Goal: Task Accomplishment & Management: Manage account settings

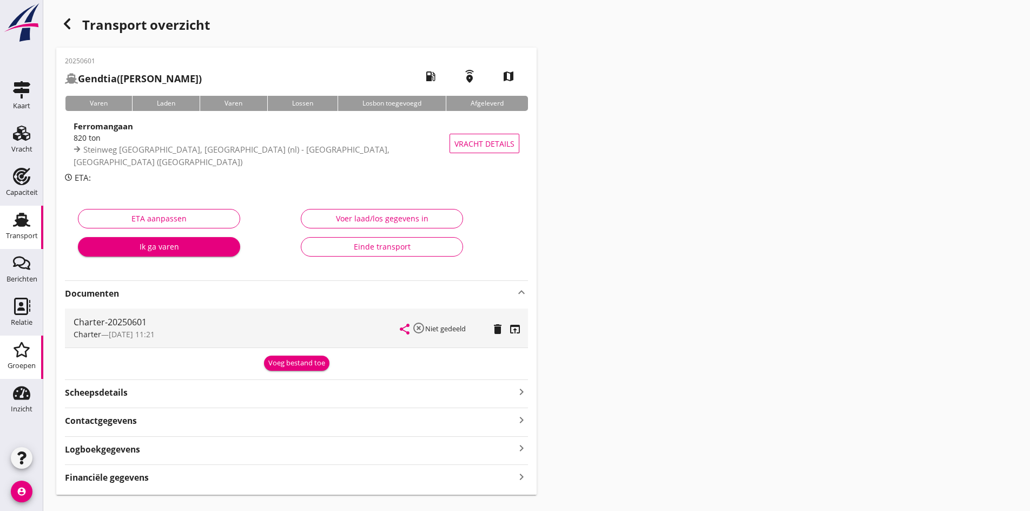
click at [27, 354] on use at bounding box center [22, 349] width 16 height 15
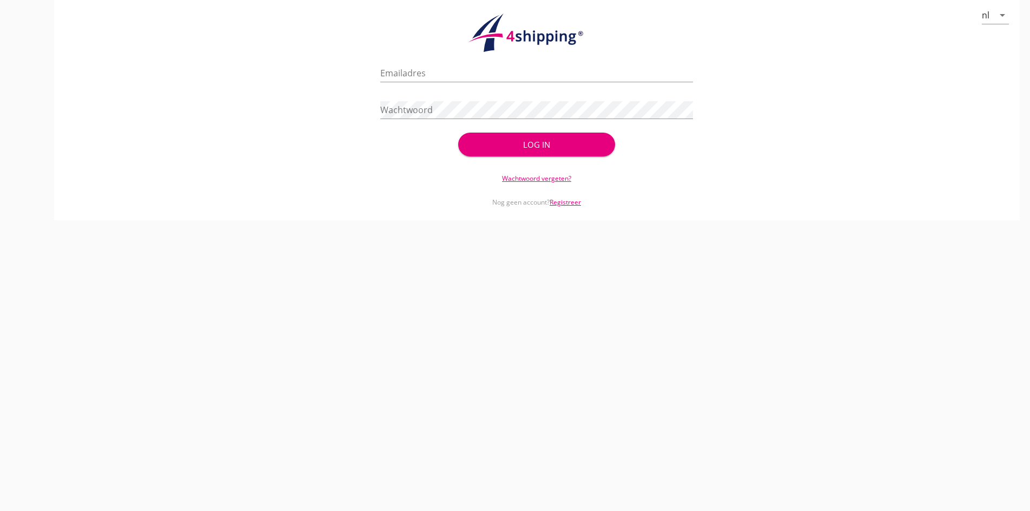
type input "[PERSON_NAME][EMAIL_ADDRESS][DOMAIN_NAME]"
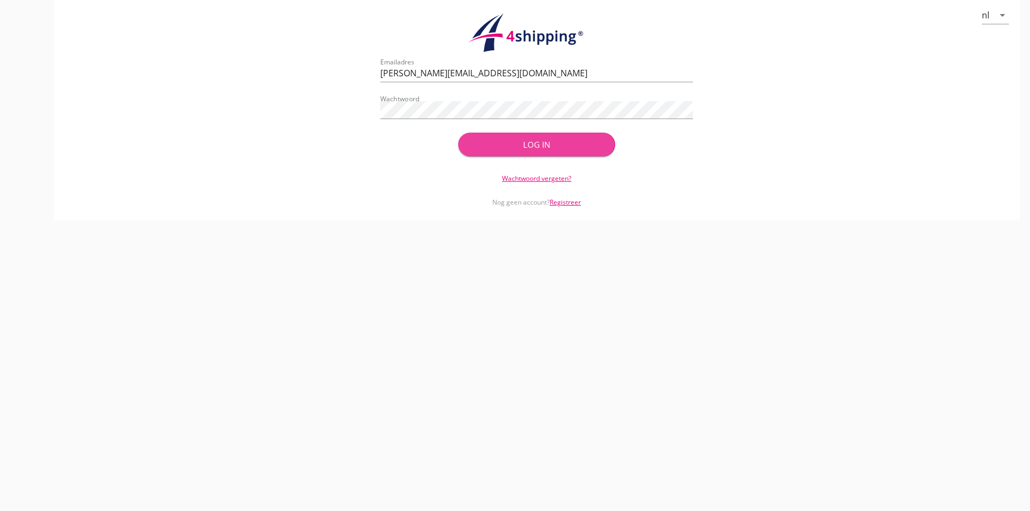
click at [562, 141] on div "Log in" at bounding box center [536, 144] width 122 height 12
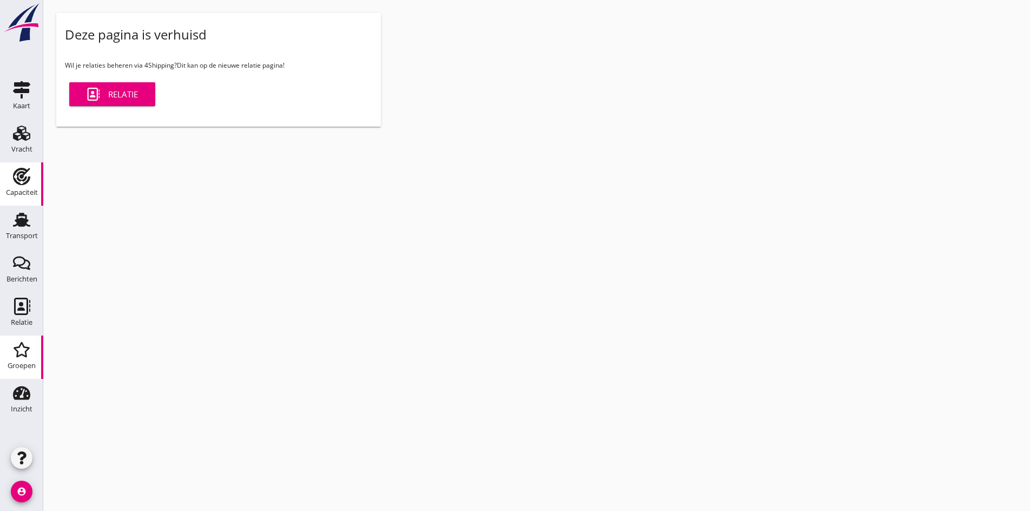
click at [17, 189] on div "Capaciteit" at bounding box center [22, 192] width 32 height 7
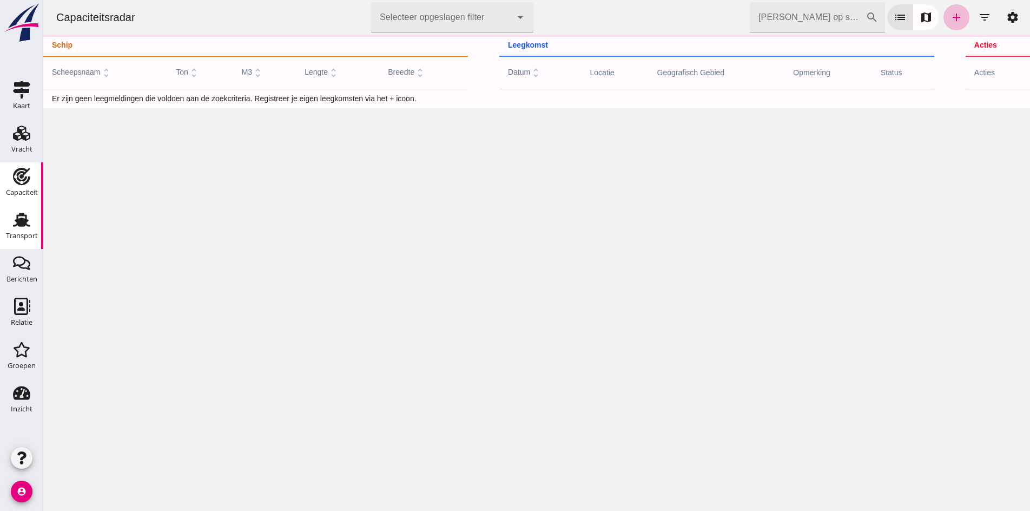
click at [17, 221] on use at bounding box center [21, 220] width 17 height 14
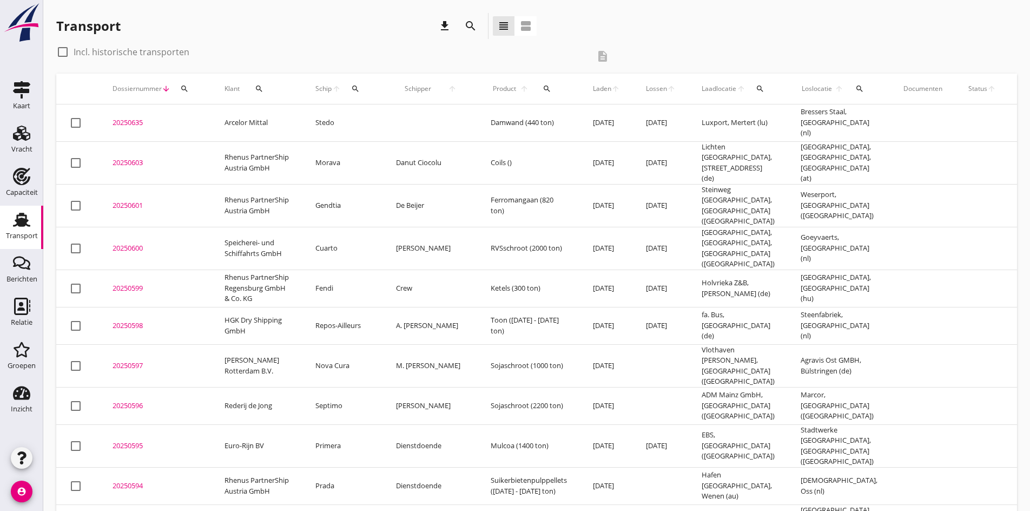
click at [117, 400] on div "20250596" at bounding box center [155, 405] width 86 height 11
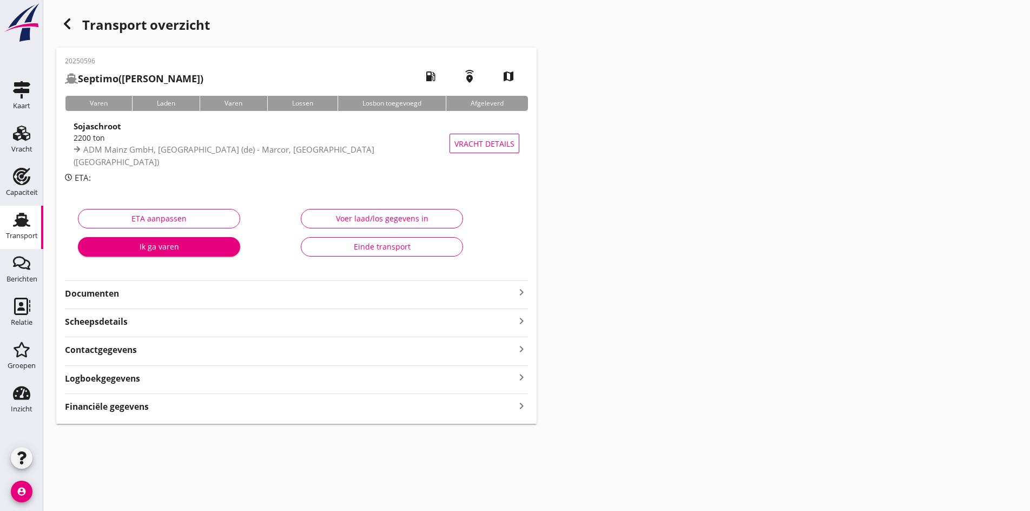
click at [216, 297] on strong "Documenten" at bounding box center [290, 293] width 450 height 12
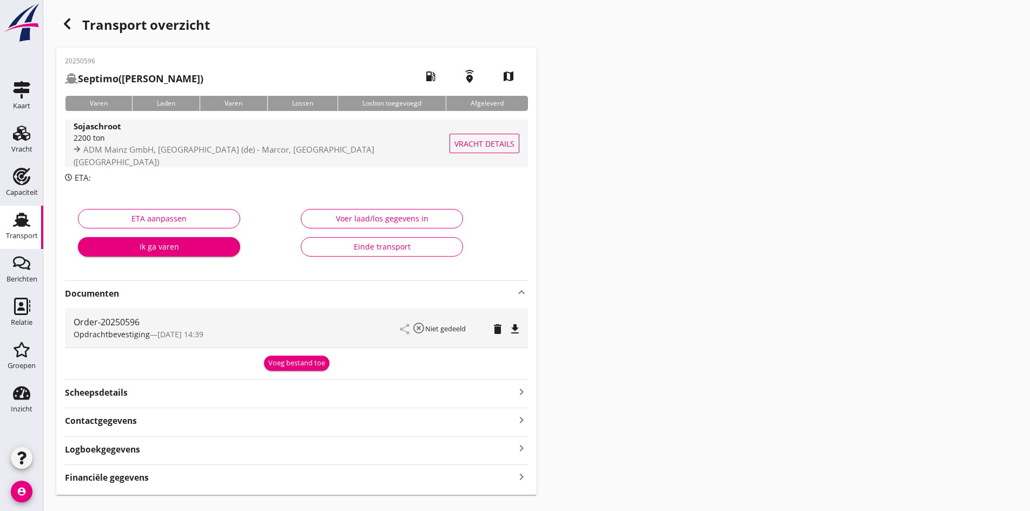
click at [111, 143] on div "2200 ton" at bounding box center [263, 137] width 378 height 11
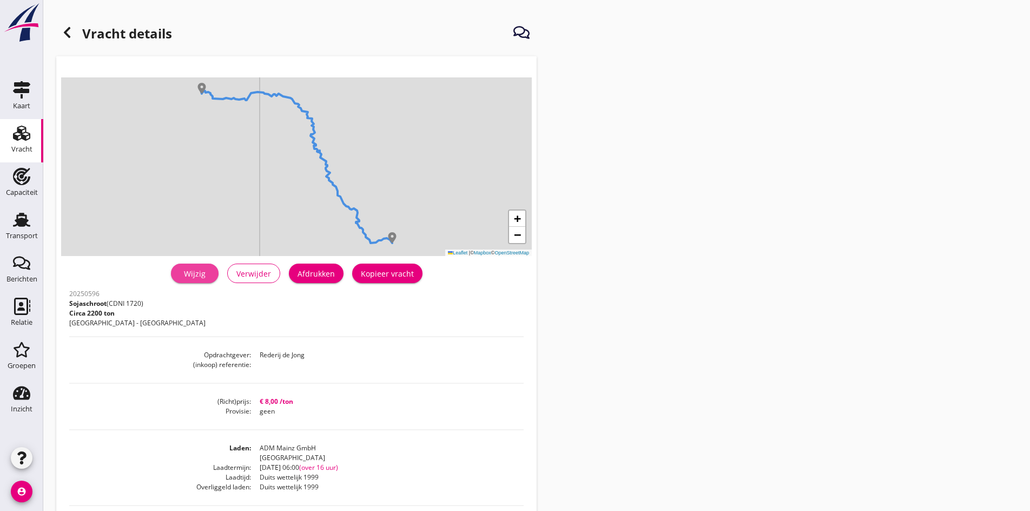
click at [197, 275] on div "Wijzig" at bounding box center [195, 273] width 30 height 11
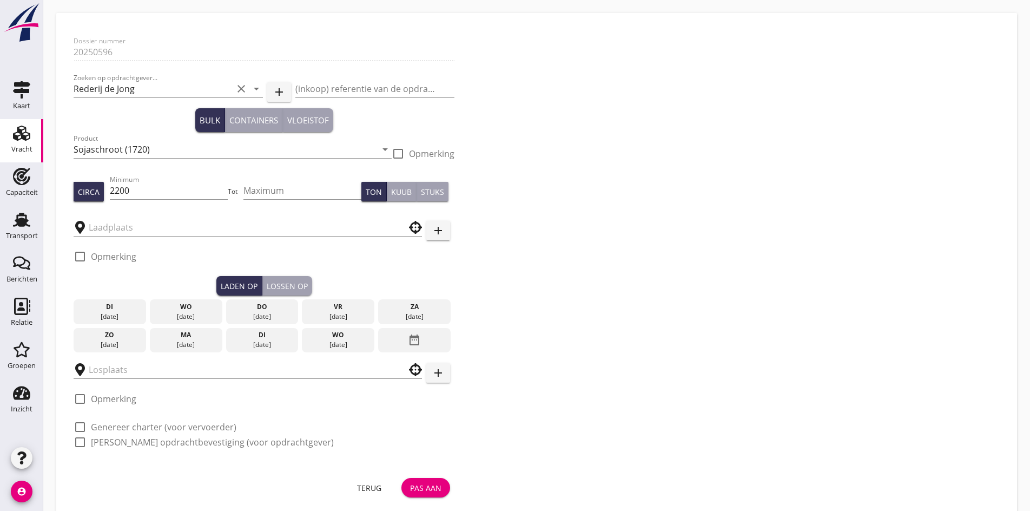
type input "Marcor"
type input "ADM Mainz GmbH"
checkbox input "true"
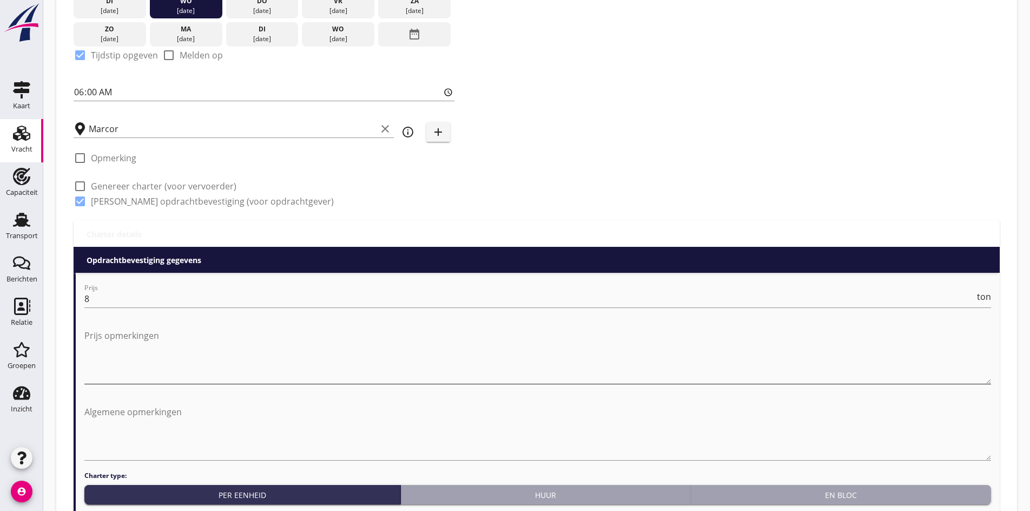
scroll to position [324, 0]
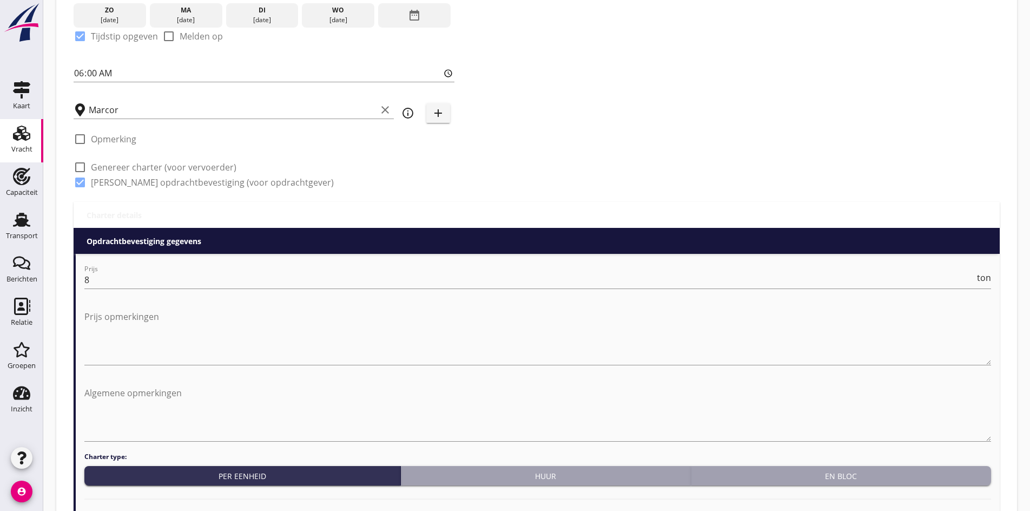
click at [81, 170] on div at bounding box center [80, 167] width 18 height 18
checkbox input "true"
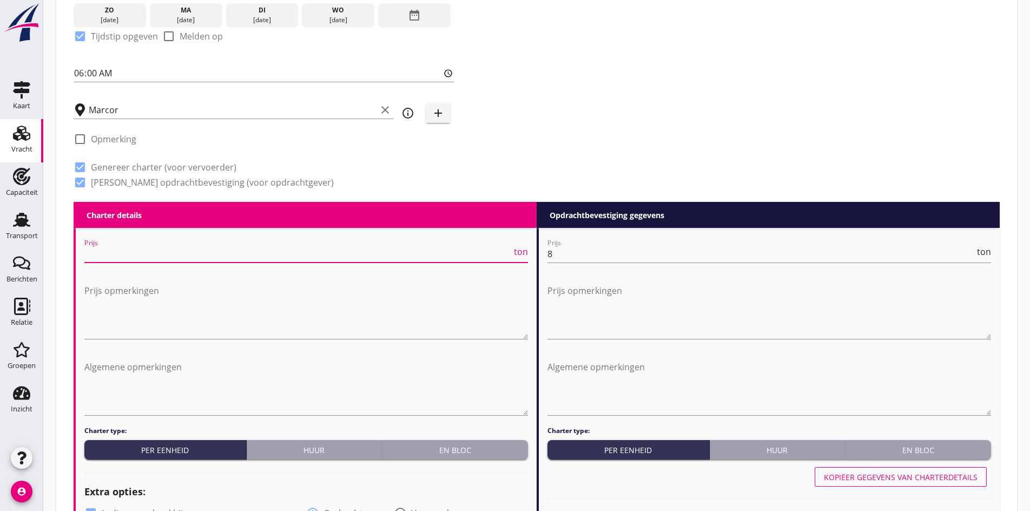
click at [96, 249] on input "Prijs" at bounding box center [297, 253] width 427 height 17
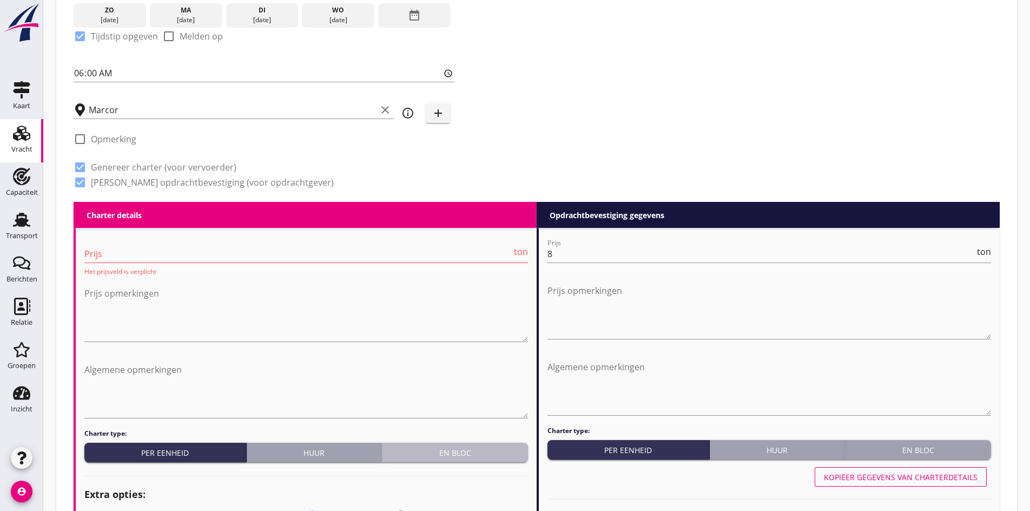
click at [437, 447] on div "En bloc" at bounding box center [454, 452] width 137 height 11
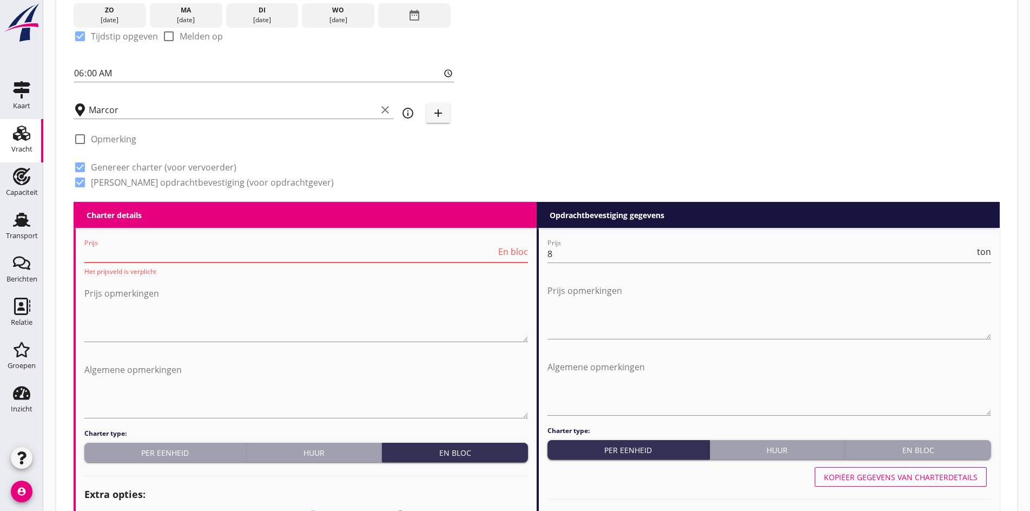
click at [93, 251] on input "Prijs" at bounding box center [290, 253] width 412 height 17
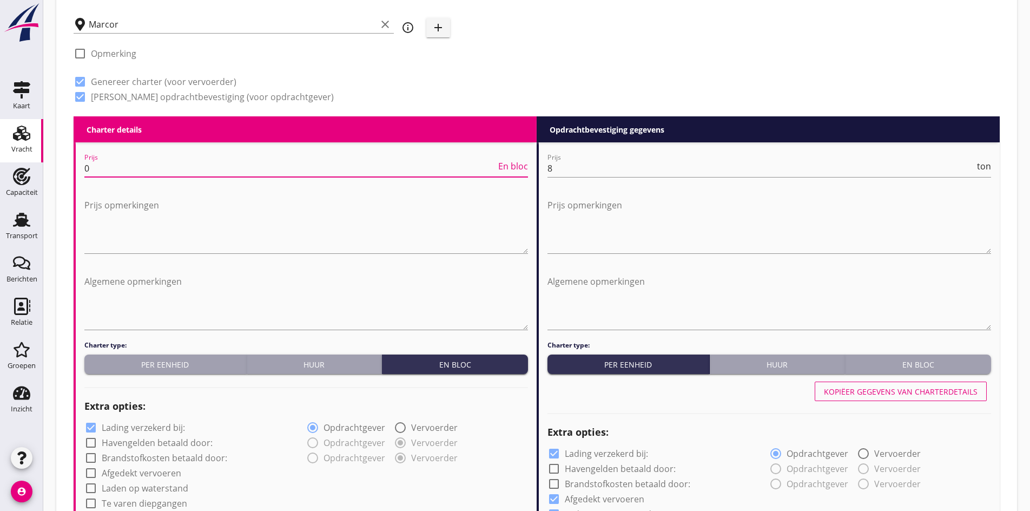
scroll to position [649, 0]
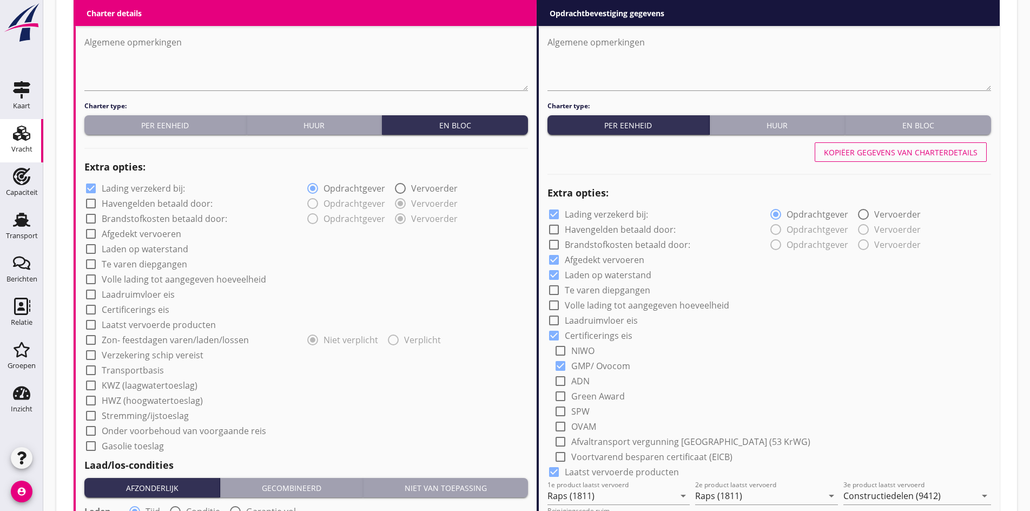
type input "0"
click at [89, 248] on div at bounding box center [91, 249] width 18 height 18
checkbox input "true"
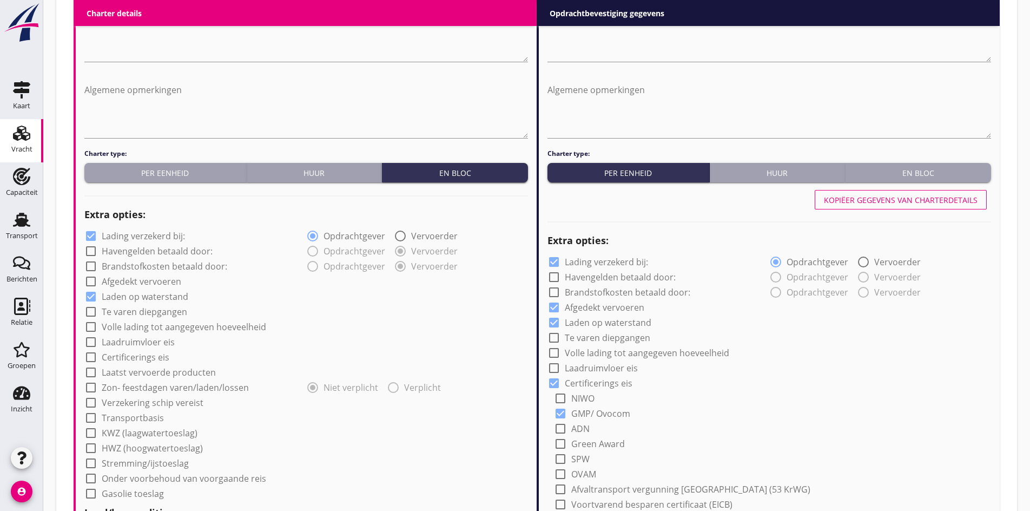
scroll to position [595, 0]
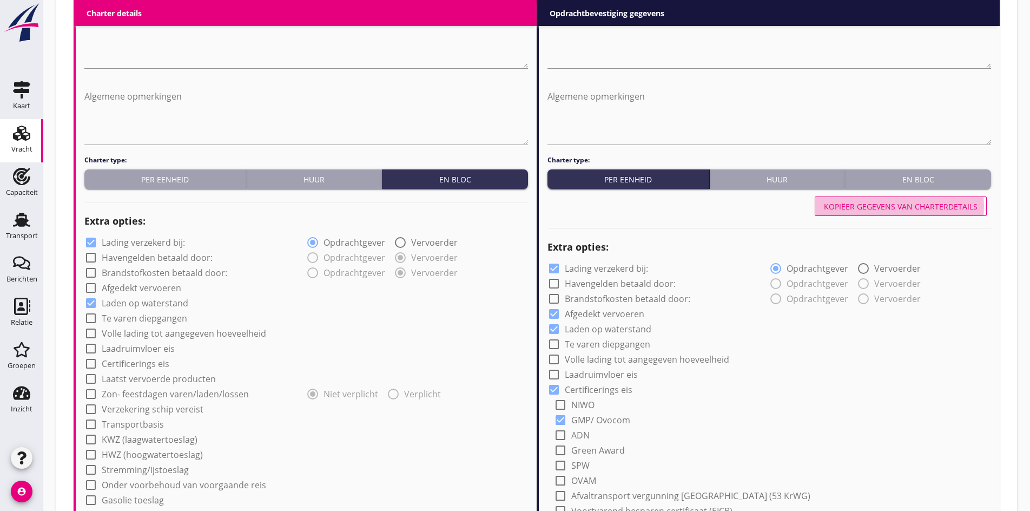
click at [842, 206] on div "Kopiëer gegevens van charterdetails" at bounding box center [901, 206] width 154 height 11
radio input "true"
checkbox input "false"
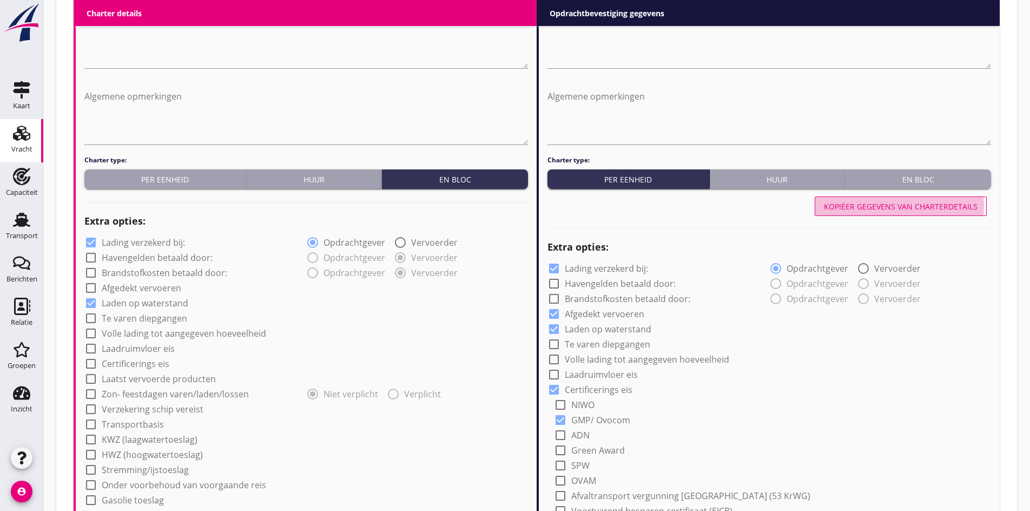
checkbox input "false"
radio input "true"
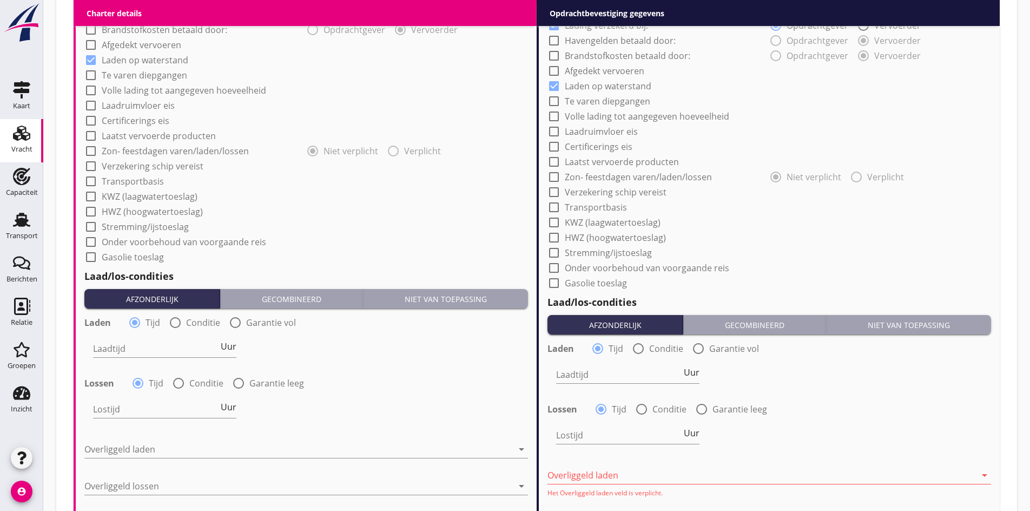
scroll to position [811, 0]
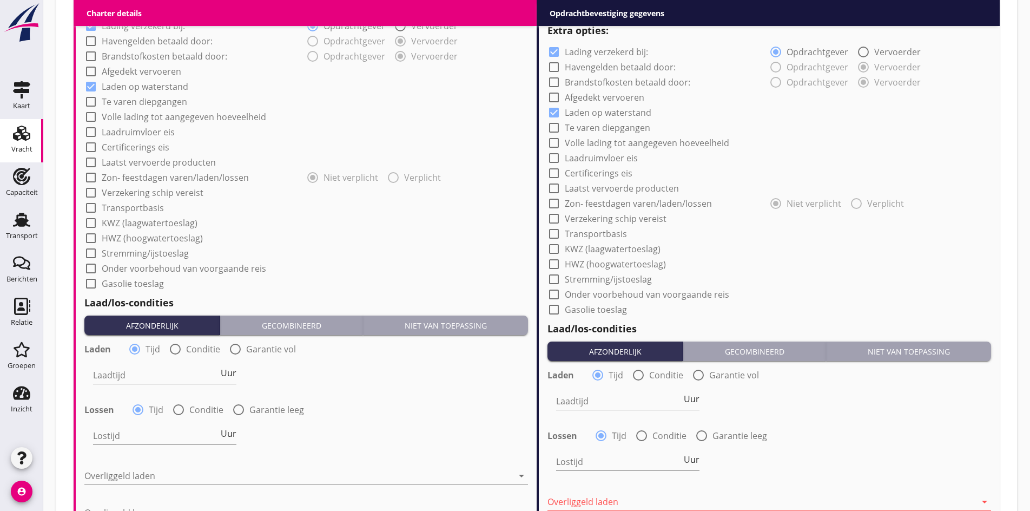
click at [509, 276] on div "check_box_outline_blank Gasolie toeslag" at bounding box center [305, 282] width 443 height 15
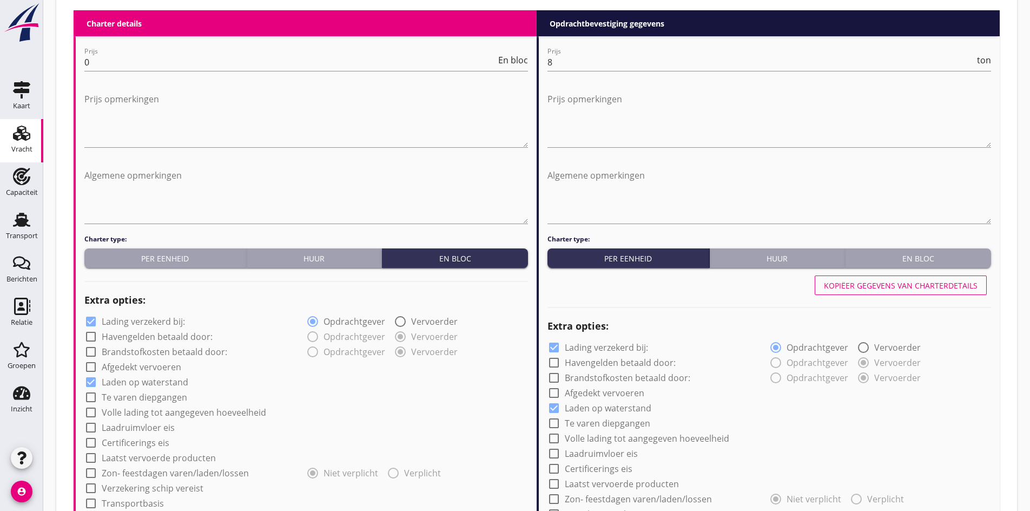
scroll to position [541, 0]
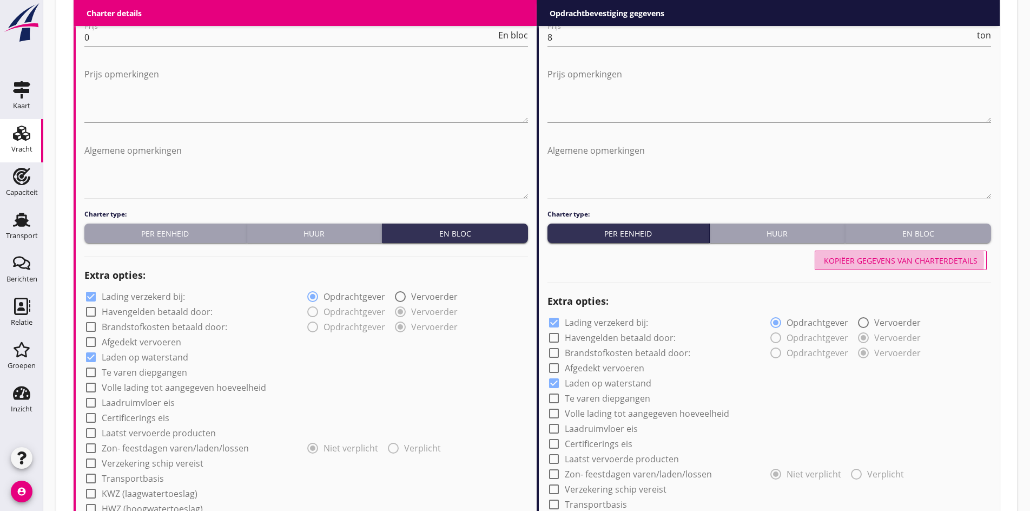
click at [870, 263] on div "Kopiëer gegevens van charterdetails" at bounding box center [901, 260] width 154 height 11
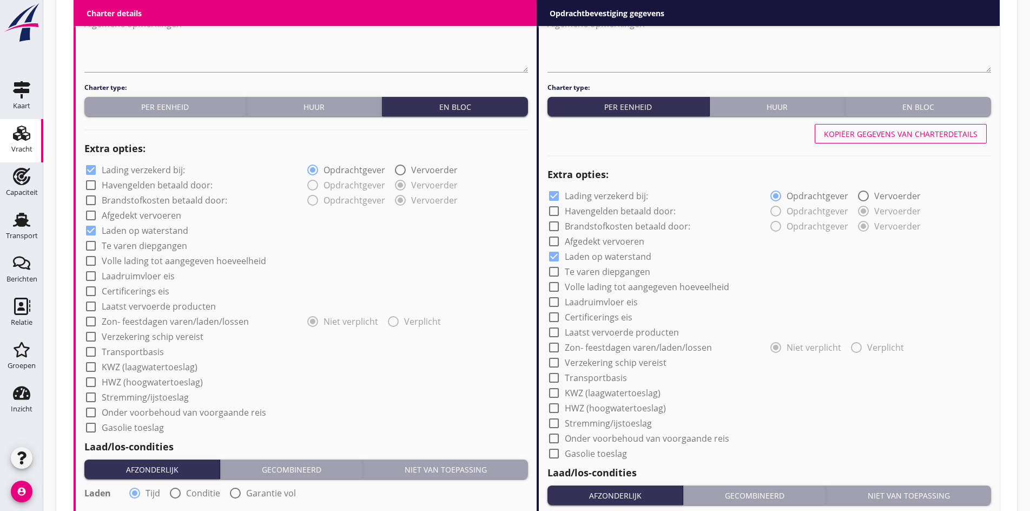
scroll to position [649, 0]
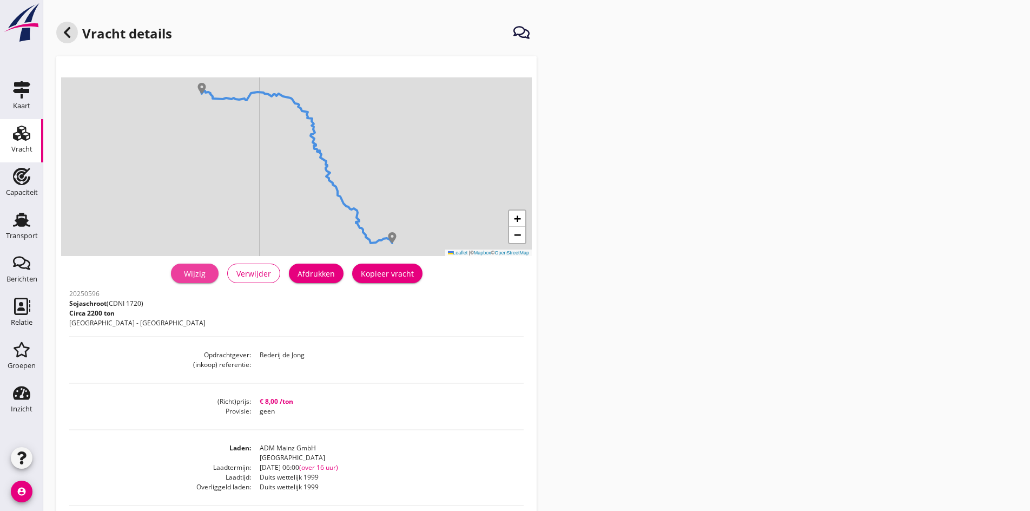
click at [191, 274] on div "Wijzig" at bounding box center [195, 273] width 30 height 11
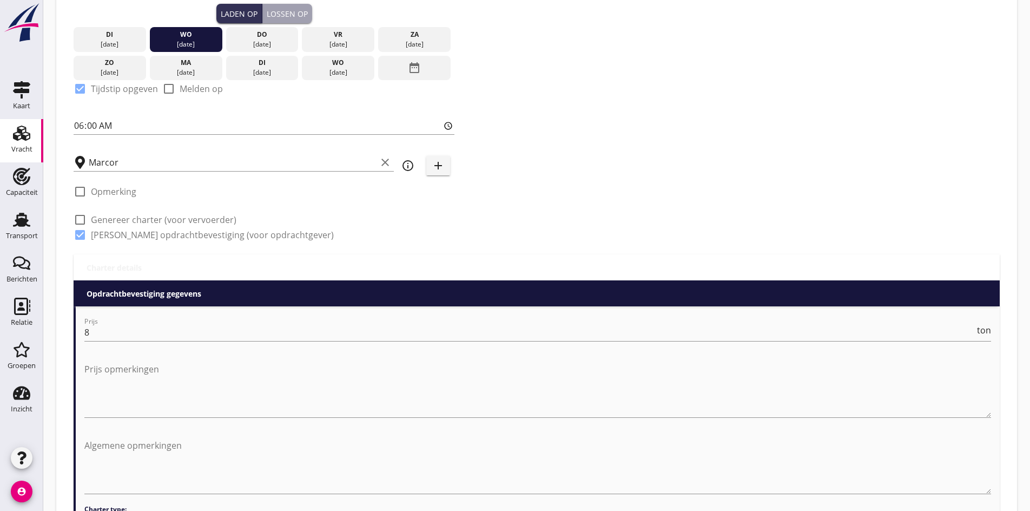
scroll to position [270, 0]
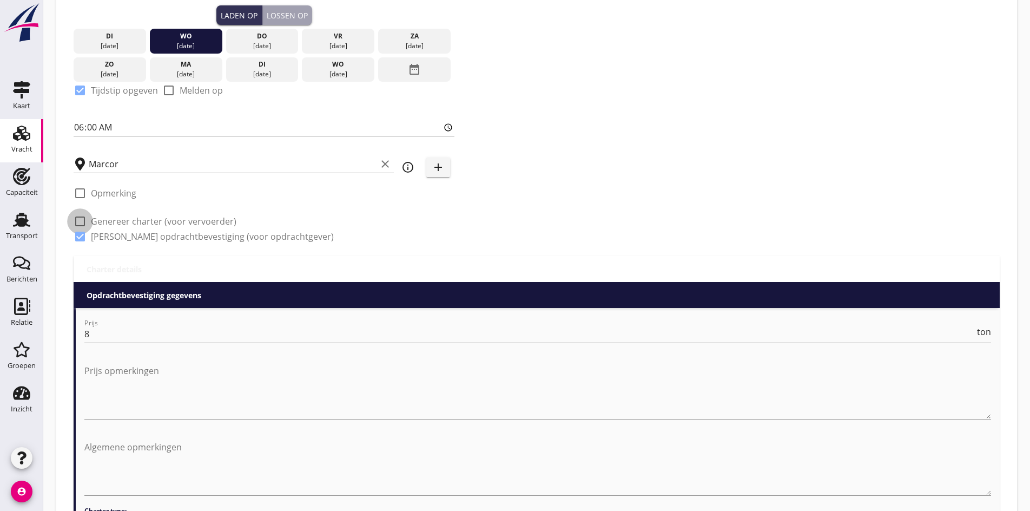
click at [78, 221] on div at bounding box center [80, 221] width 18 height 18
checkbox input "true"
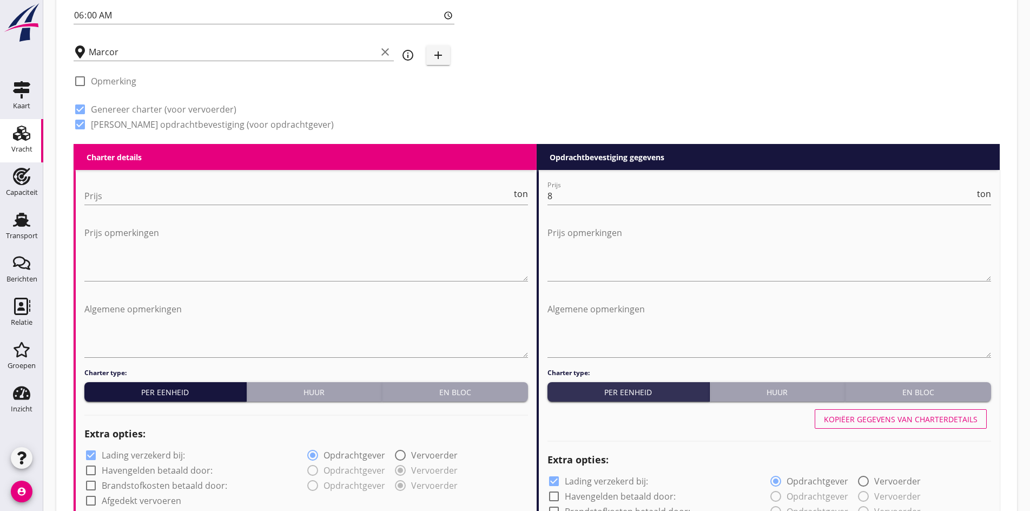
scroll to position [379, 0]
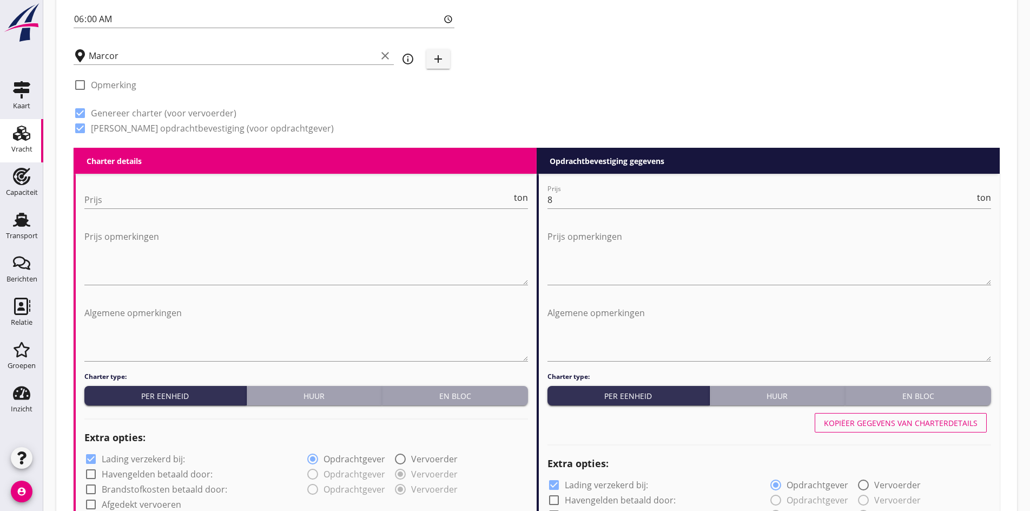
click at [433, 392] on div "En bloc" at bounding box center [454, 395] width 137 height 11
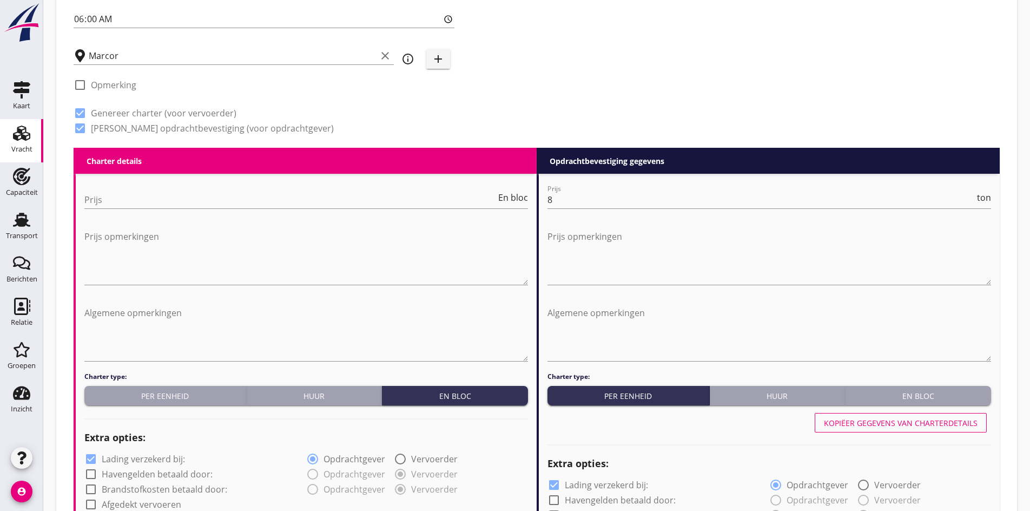
click at [101, 189] on div "Prijs En bloc" at bounding box center [305, 201] width 443 height 35
click at [107, 203] on input "Prijs" at bounding box center [290, 199] width 412 height 17
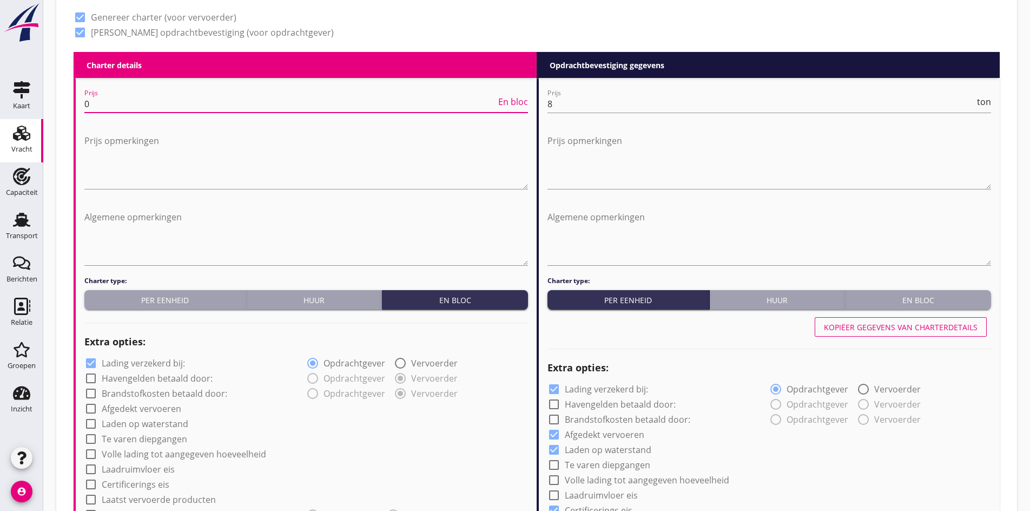
scroll to position [703, 0]
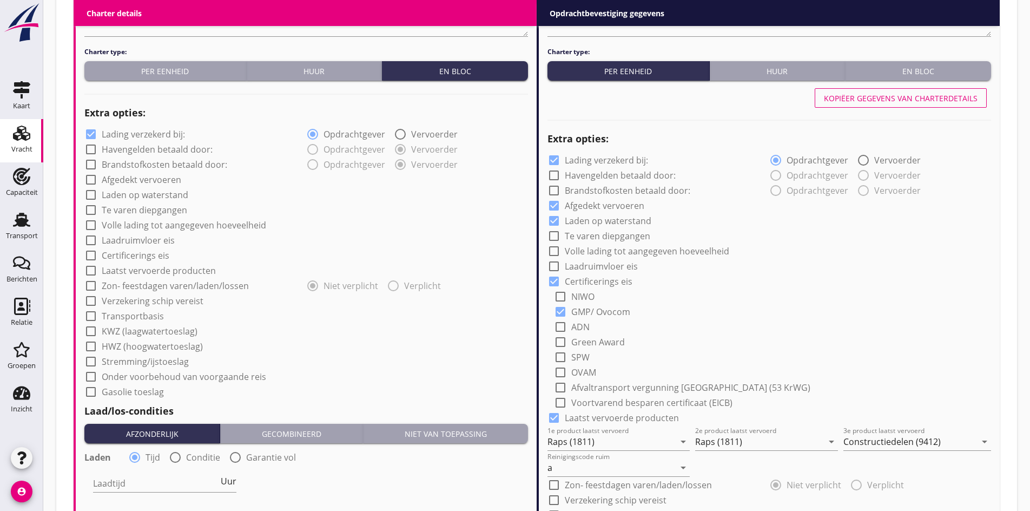
type input "0"
click at [94, 192] on div at bounding box center [91, 195] width 18 height 18
checkbox input "true"
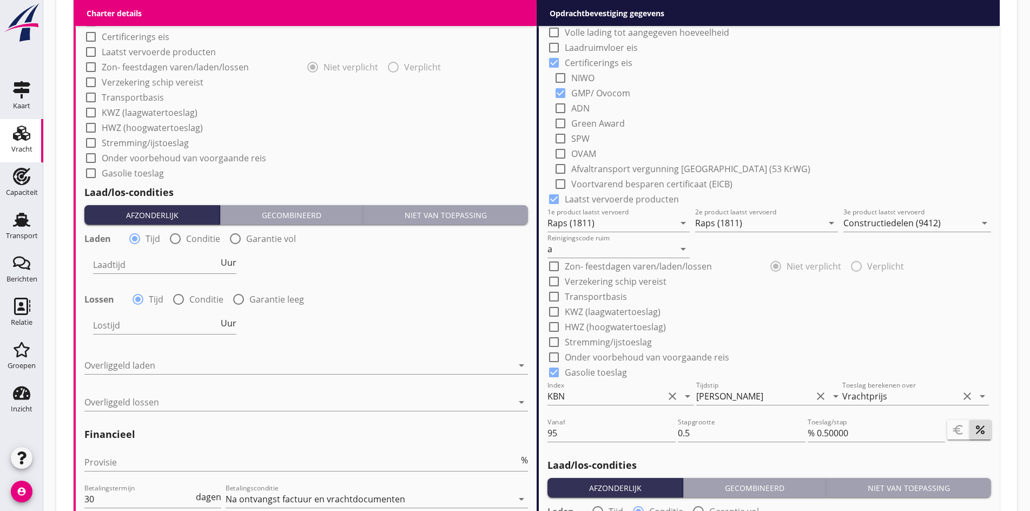
scroll to position [919, 0]
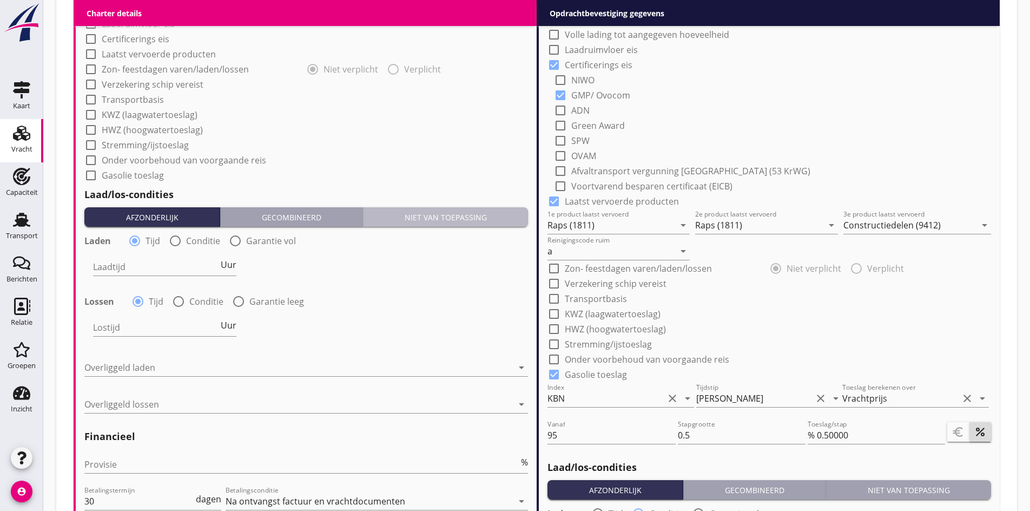
click at [483, 220] on div "Niet van toepassing" at bounding box center [445, 216] width 156 height 11
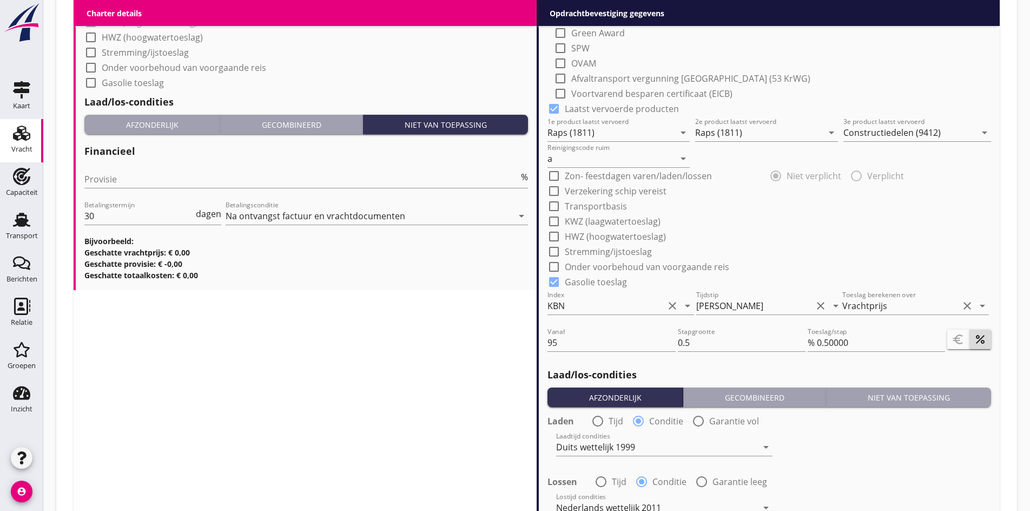
scroll to position [1028, 0]
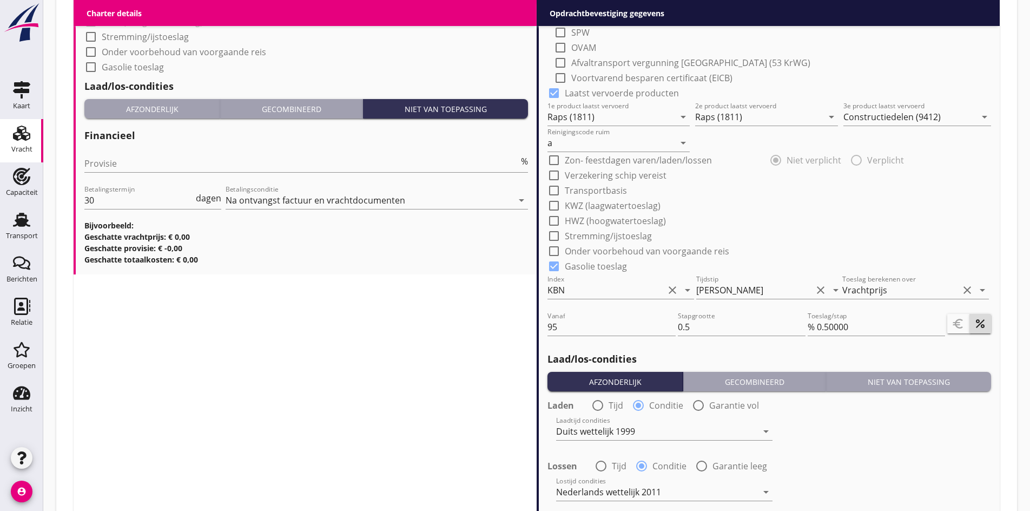
click at [127, 154] on div "Provisie %" at bounding box center [305, 165] width 443 height 35
click at [119, 162] on input "Provisie" at bounding box center [301, 163] width 434 height 17
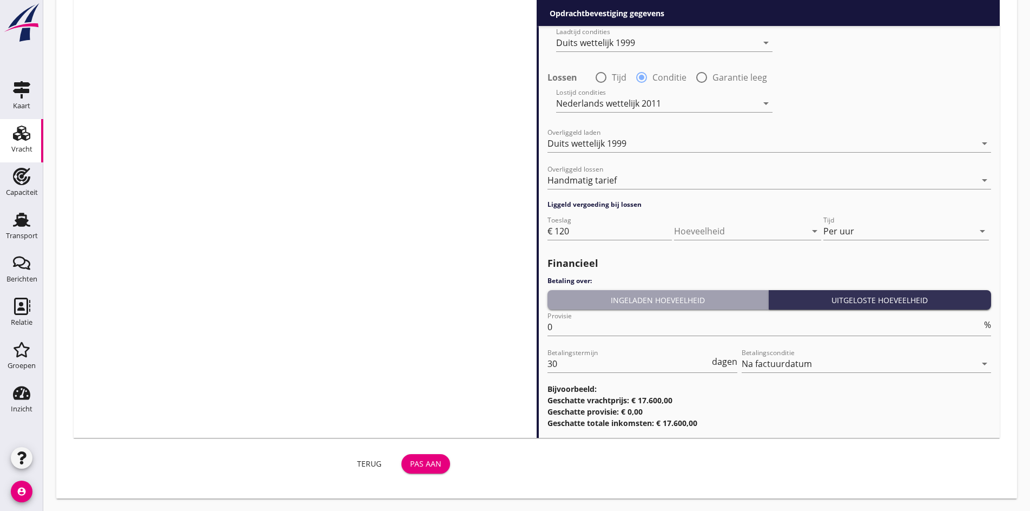
scroll to position [1416, 0]
type input "0"
click at [421, 468] on div "Pas aan" at bounding box center [425, 462] width 31 height 11
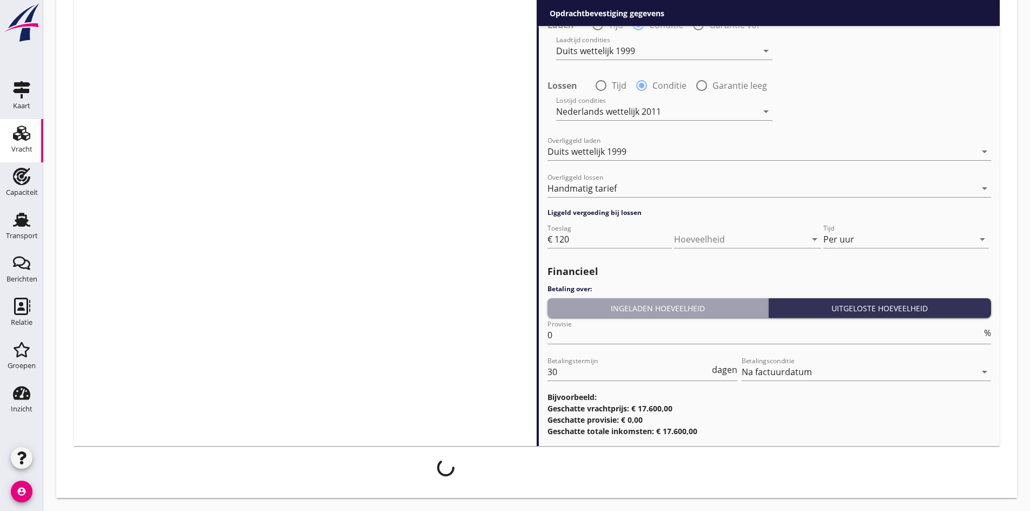
scroll to position [1408, 0]
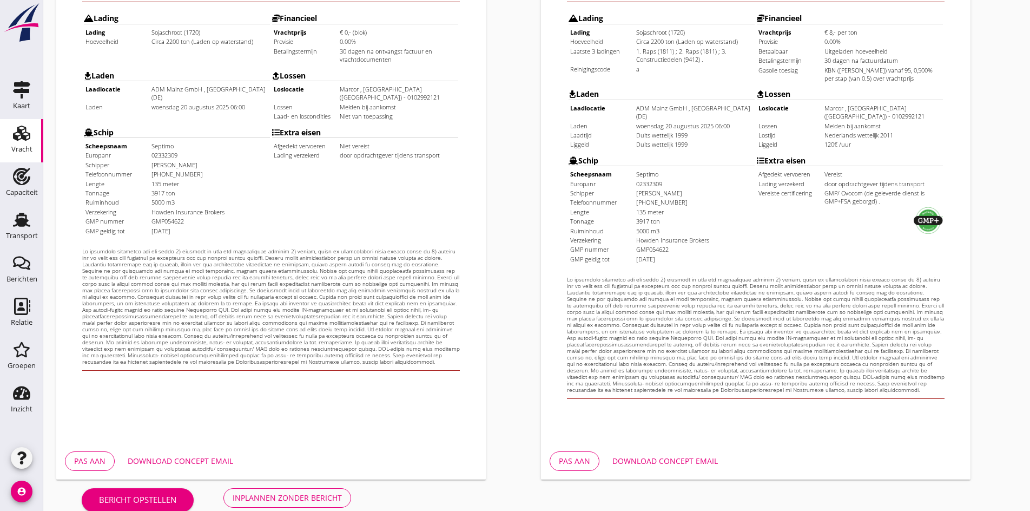
scroll to position [290, 0]
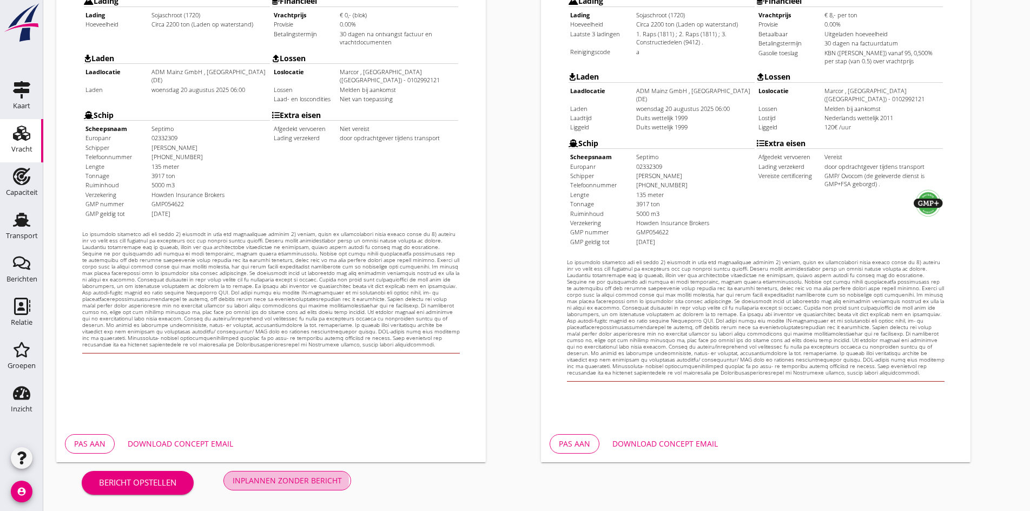
click at [299, 486] on button "Inplannen zonder bericht" at bounding box center [287, 480] width 128 height 19
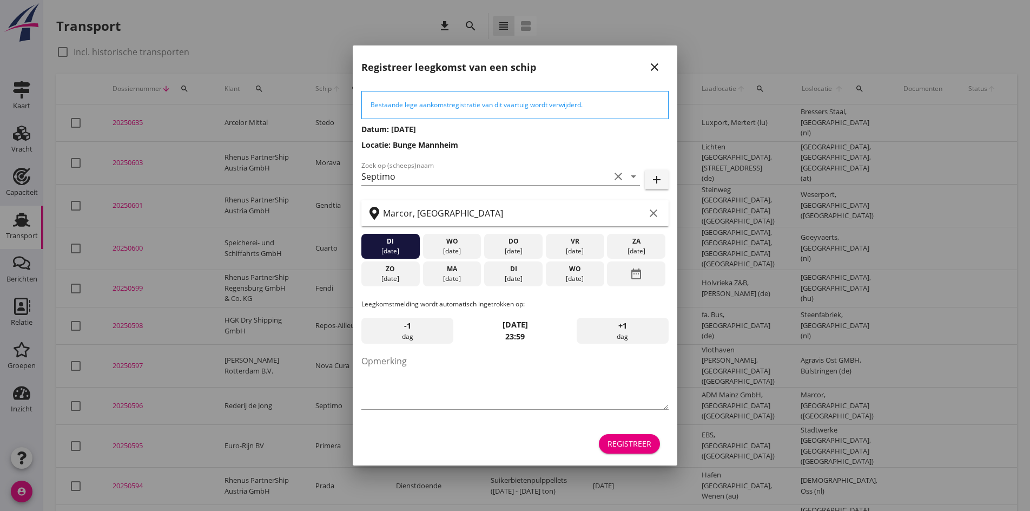
click at [657, 64] on icon "close" at bounding box center [654, 67] width 13 height 13
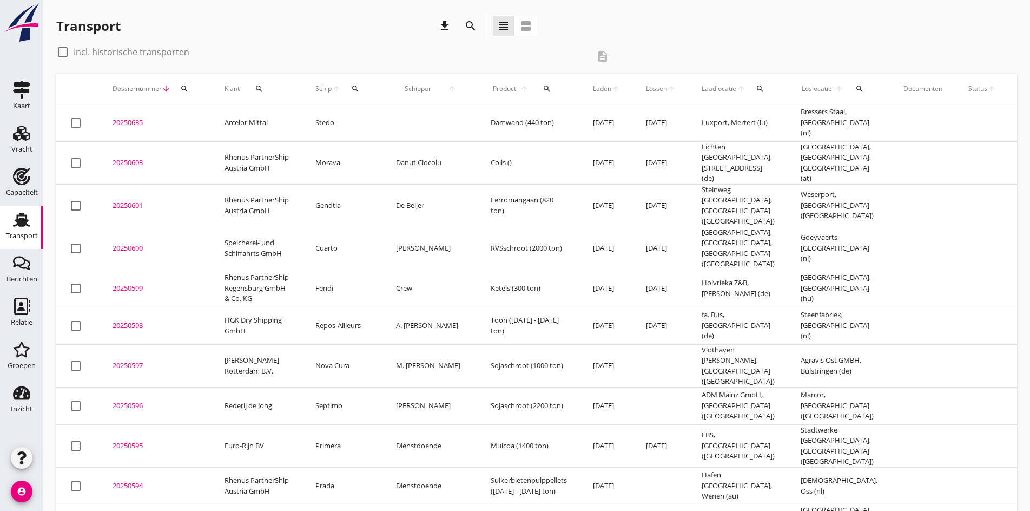
click at [131, 400] on div "20250596" at bounding box center [155, 405] width 86 height 11
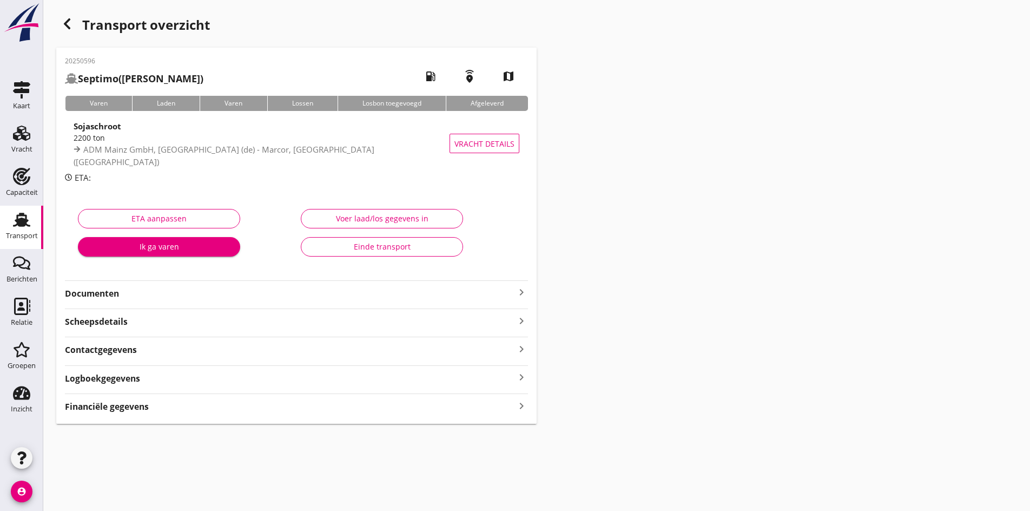
click at [523, 289] on icon "keyboard_arrow_right" at bounding box center [521, 292] width 13 height 13
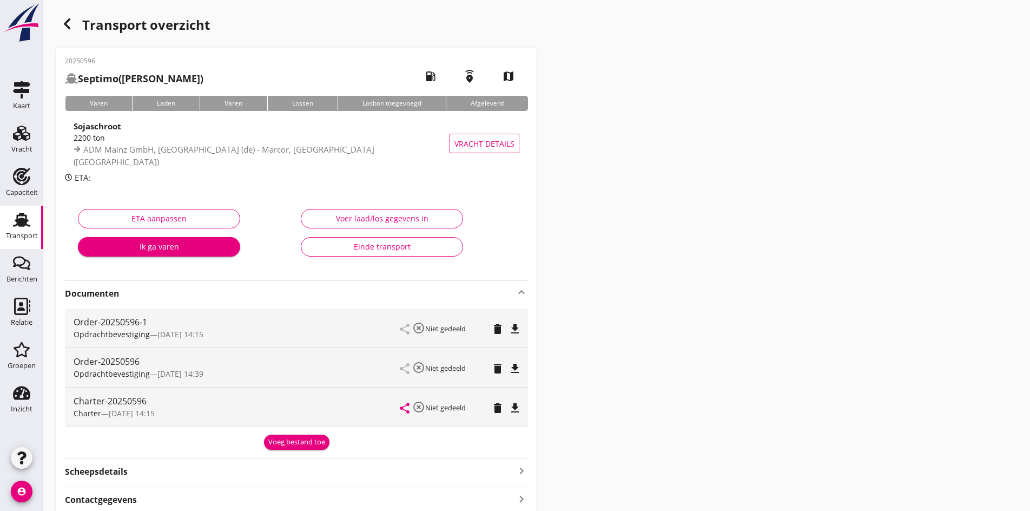
click at [513, 415] on div "share highlight_off Niet gedeeld delete file_download" at bounding box center [459, 406] width 119 height 39
click at [512, 409] on icon "file_download" at bounding box center [514, 407] width 13 height 13
